Goal: Transaction & Acquisition: Purchase product/service

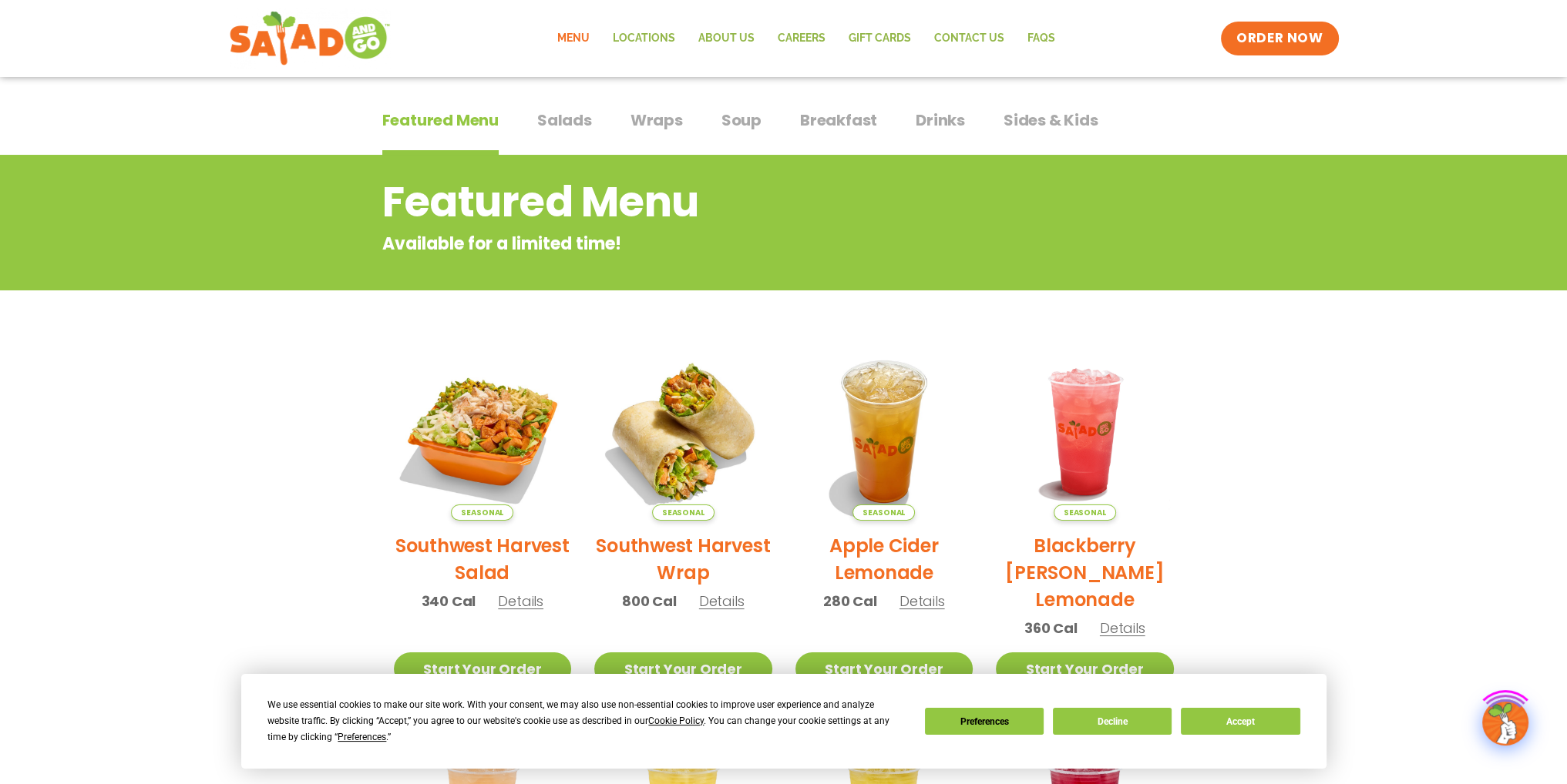
scroll to position [462, 0]
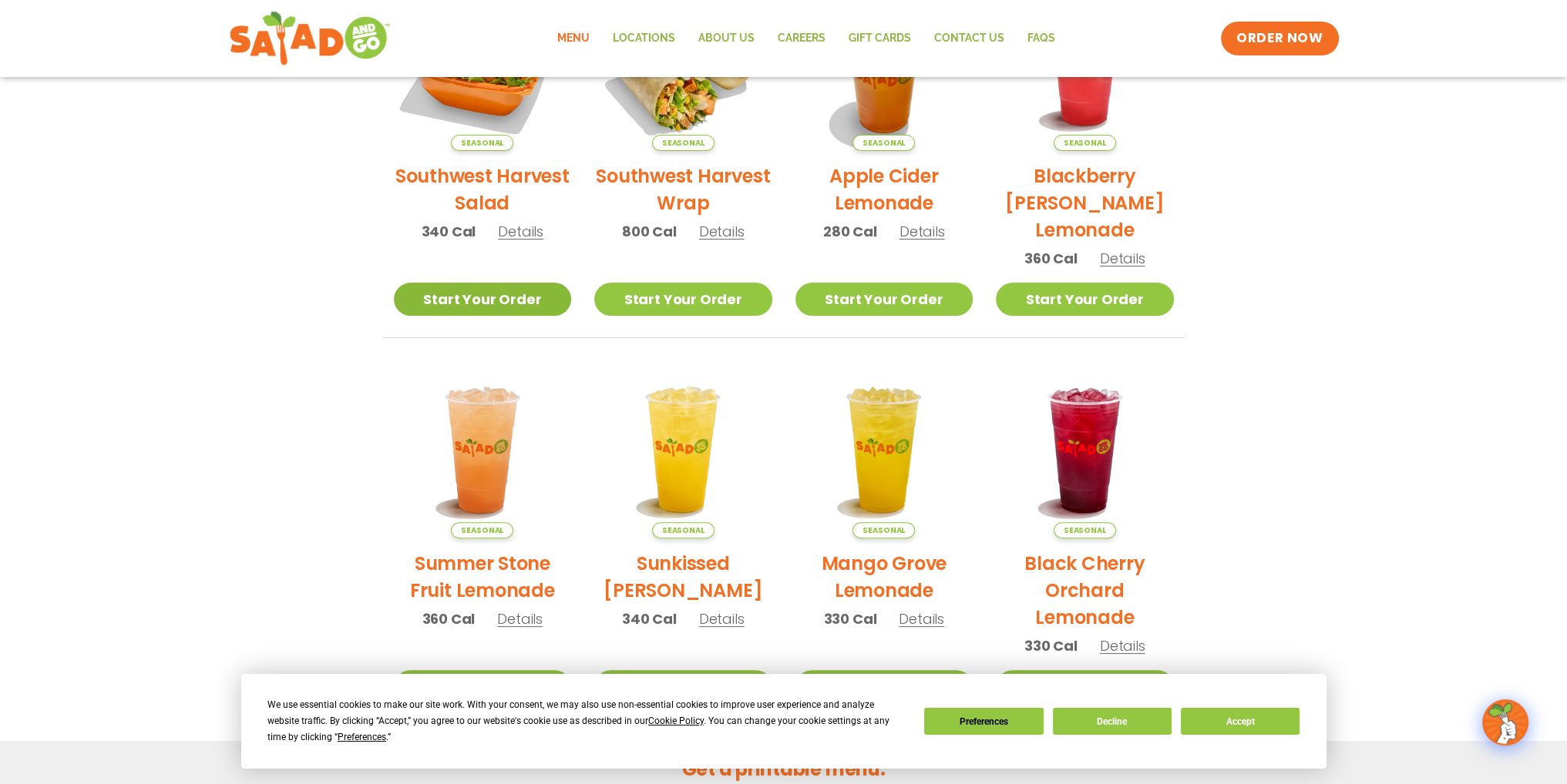
click at [506, 300] on link "Start Your Order" at bounding box center [483, 300] width 178 height 33
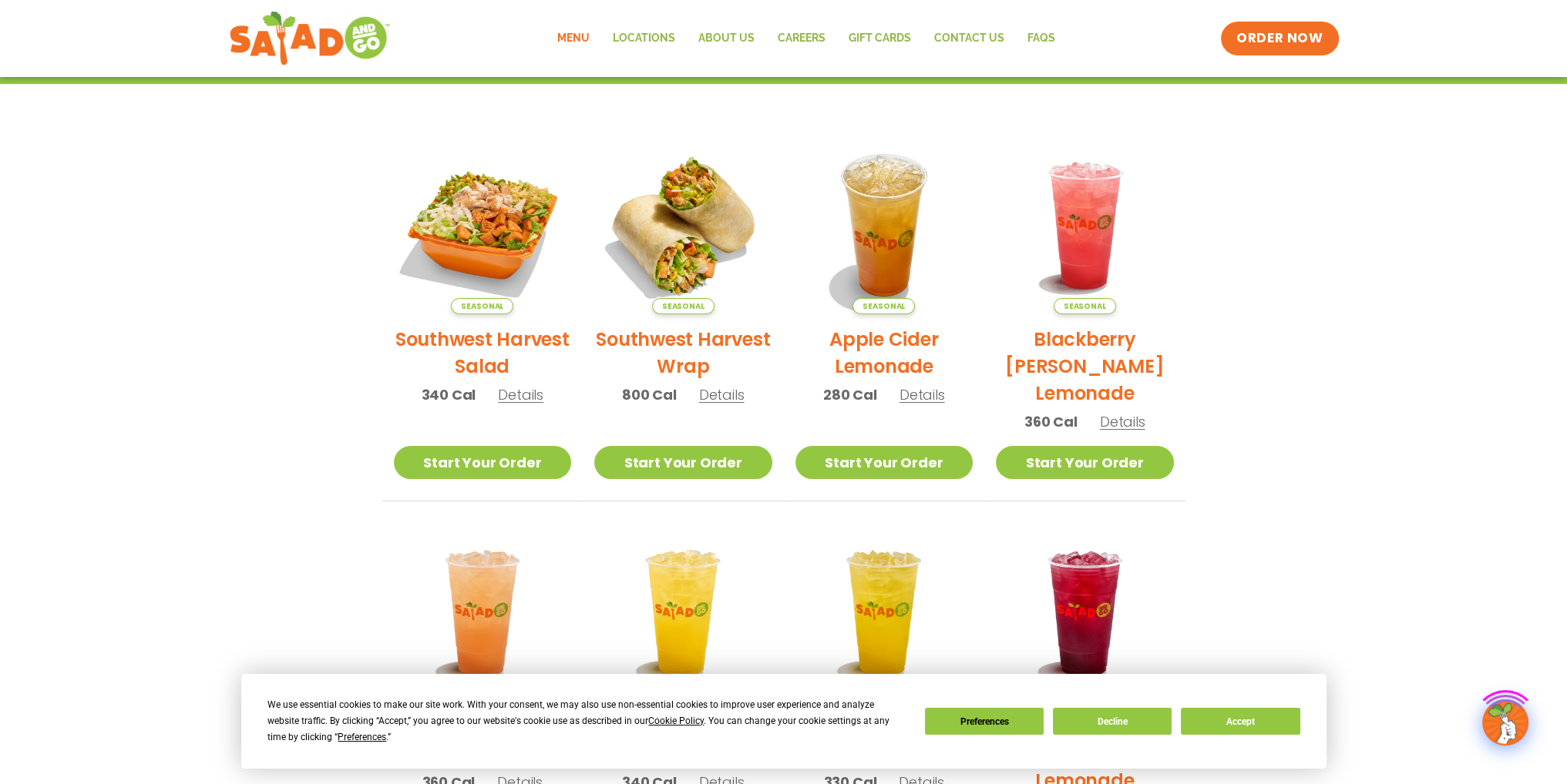
scroll to position [308, 0]
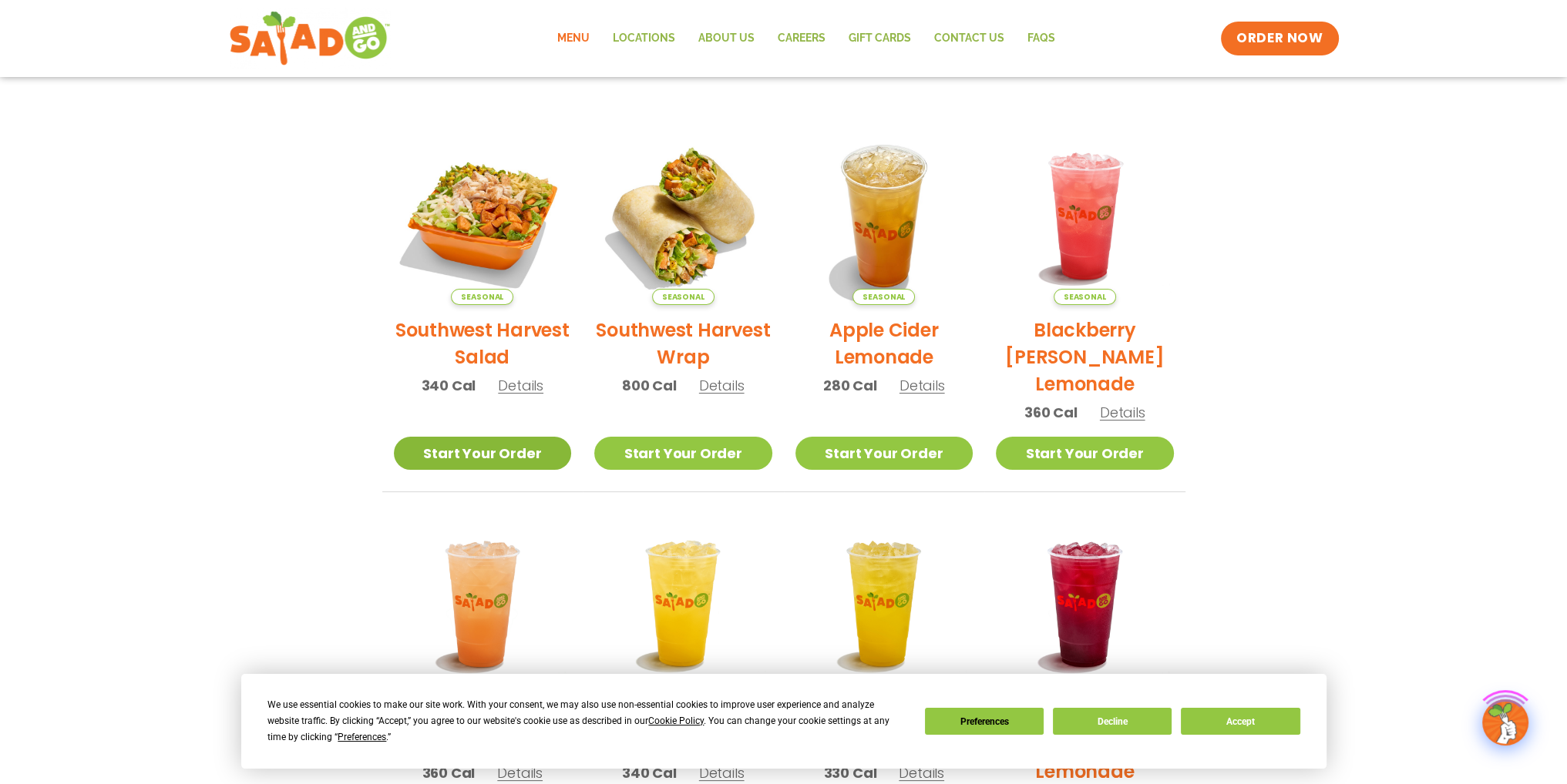
click at [500, 449] on link "Start Your Order" at bounding box center [483, 453] width 178 height 33
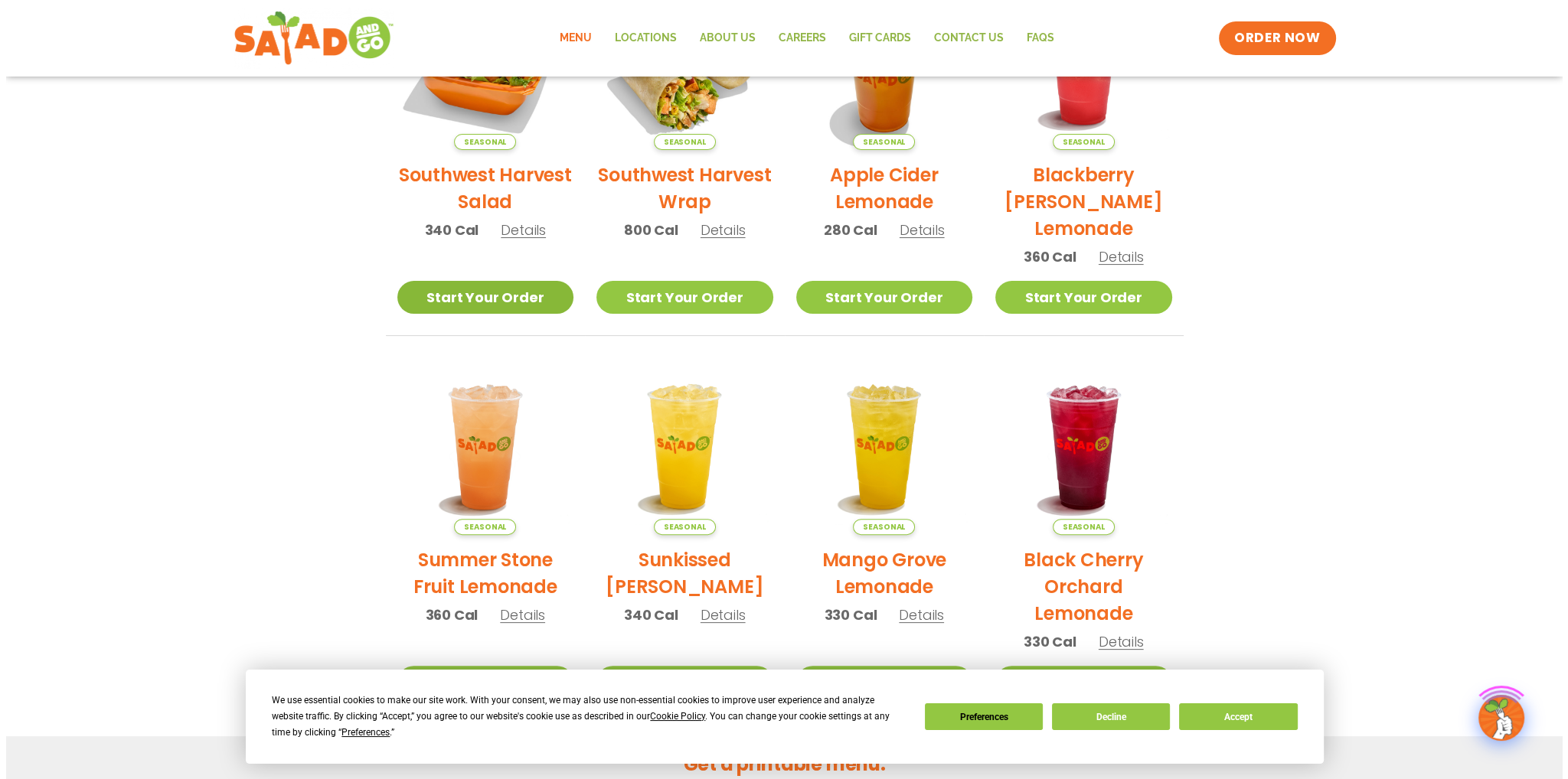
scroll to position [153, 0]
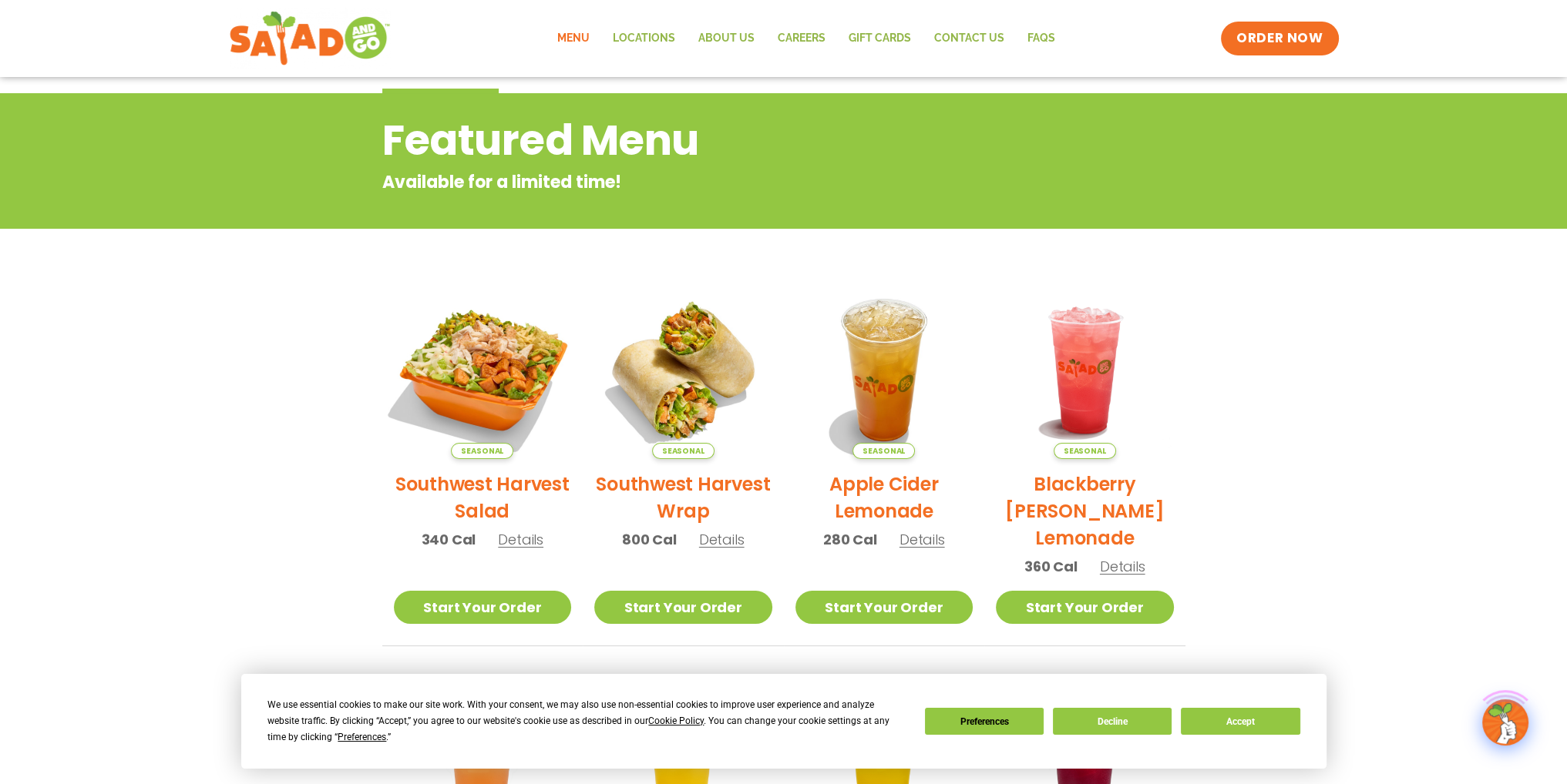
click at [465, 411] on img at bounding box center [482, 369] width 209 height 209
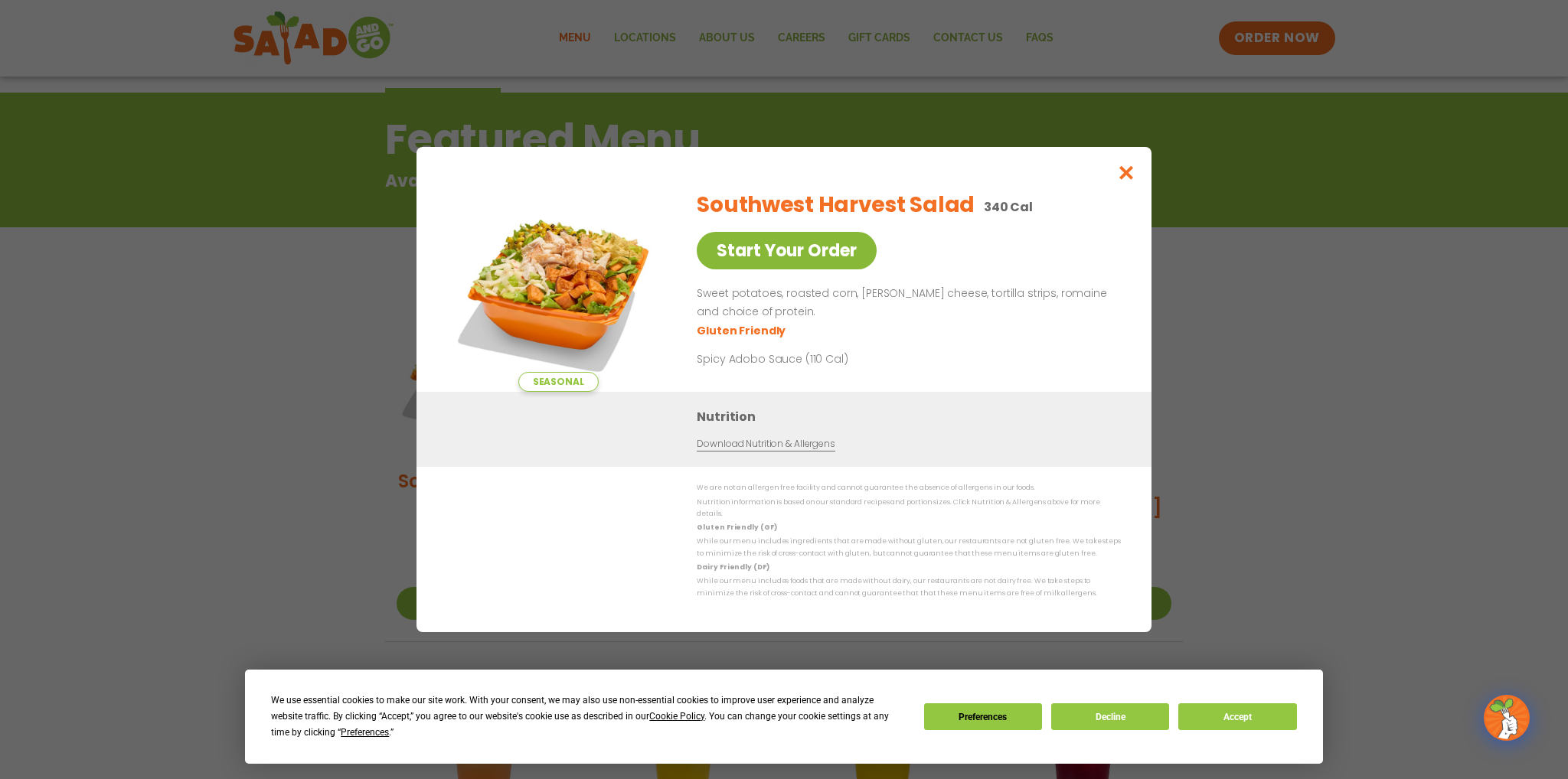
click at [788, 269] on link "Start Your Order" at bounding box center [787, 250] width 180 height 37
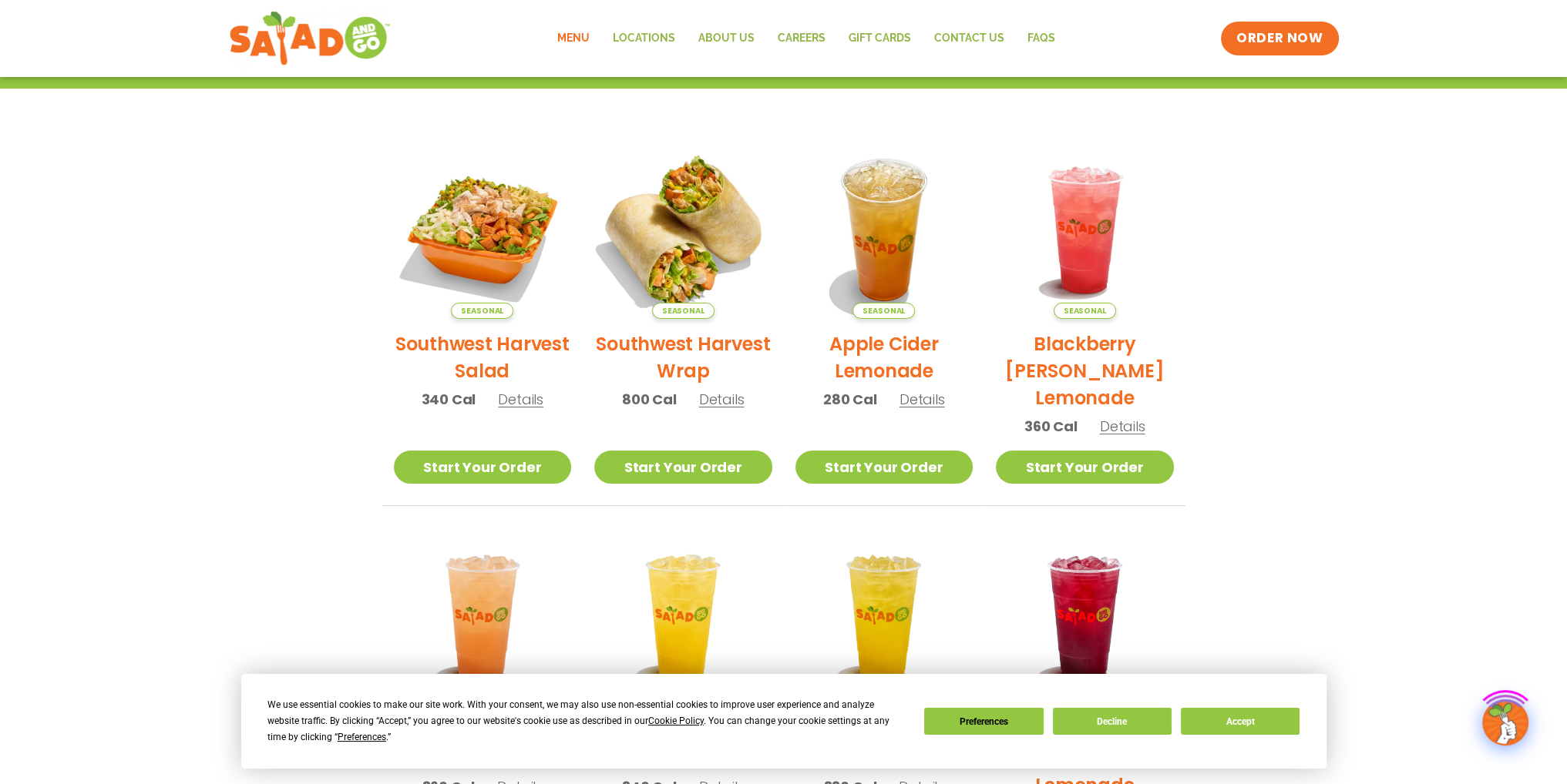
scroll to position [308, 0]
